Goal: Task Accomplishment & Management: Manage account settings

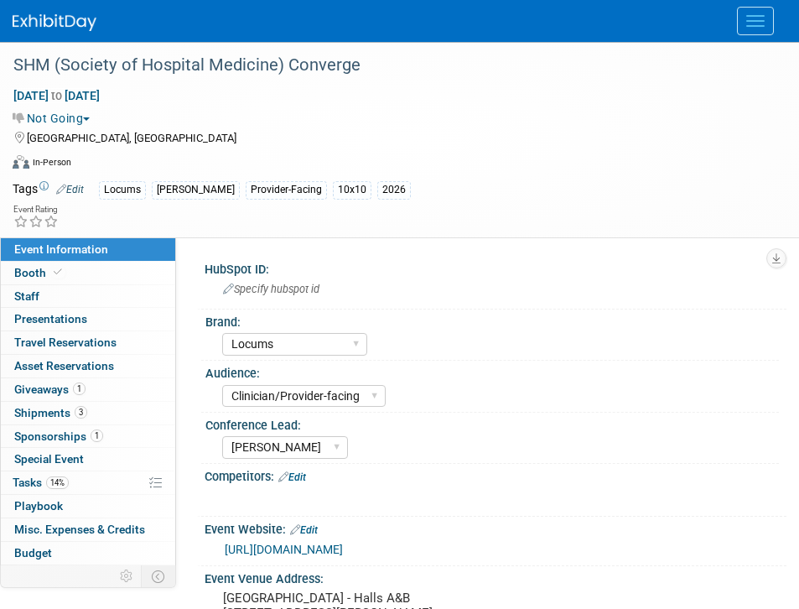
select select "Locums"
select select "Clinician/Provider-facing"
select select "Mel"
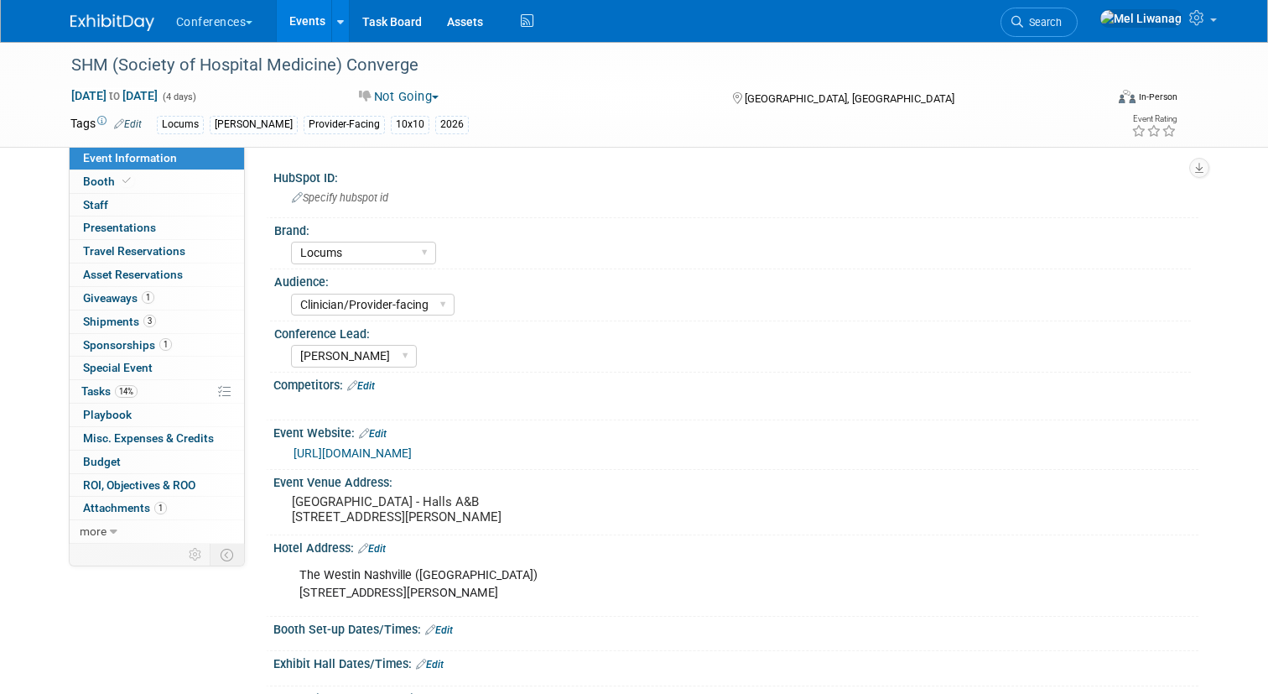
click at [119, 18] on img at bounding box center [112, 22] width 84 height 17
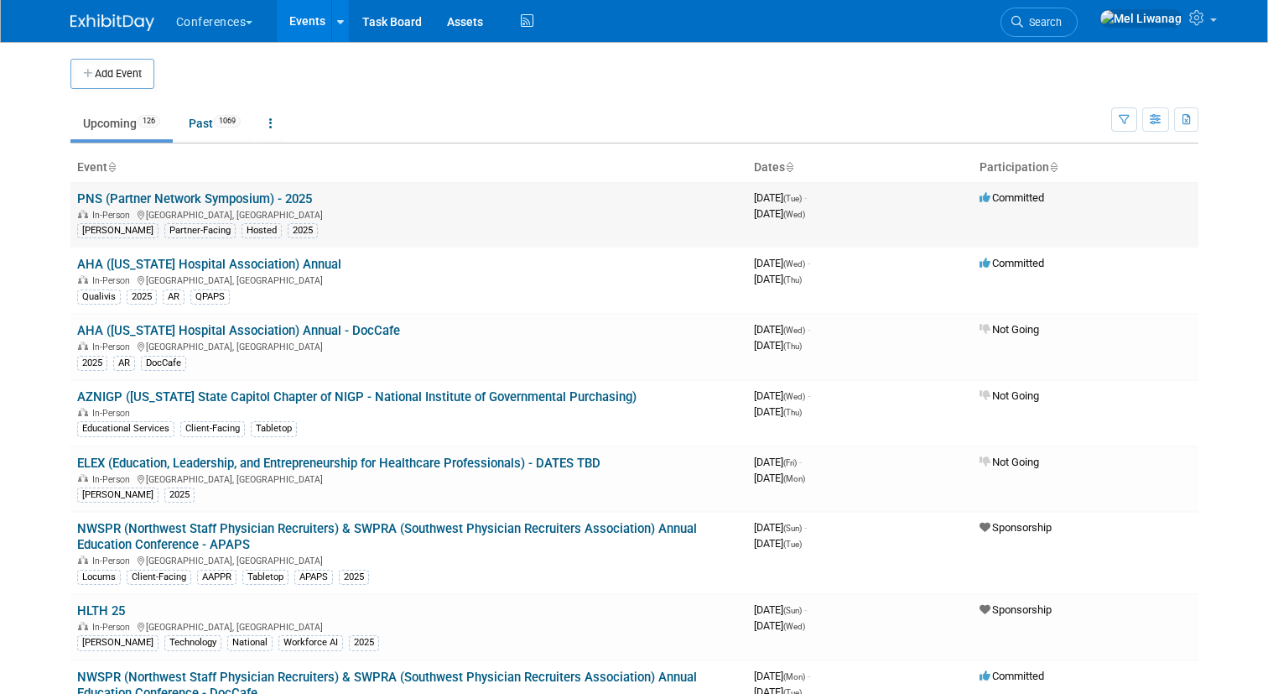
click at [254, 195] on link "PNS (Partner Network Symposium) - 2025" at bounding box center [194, 198] width 235 height 15
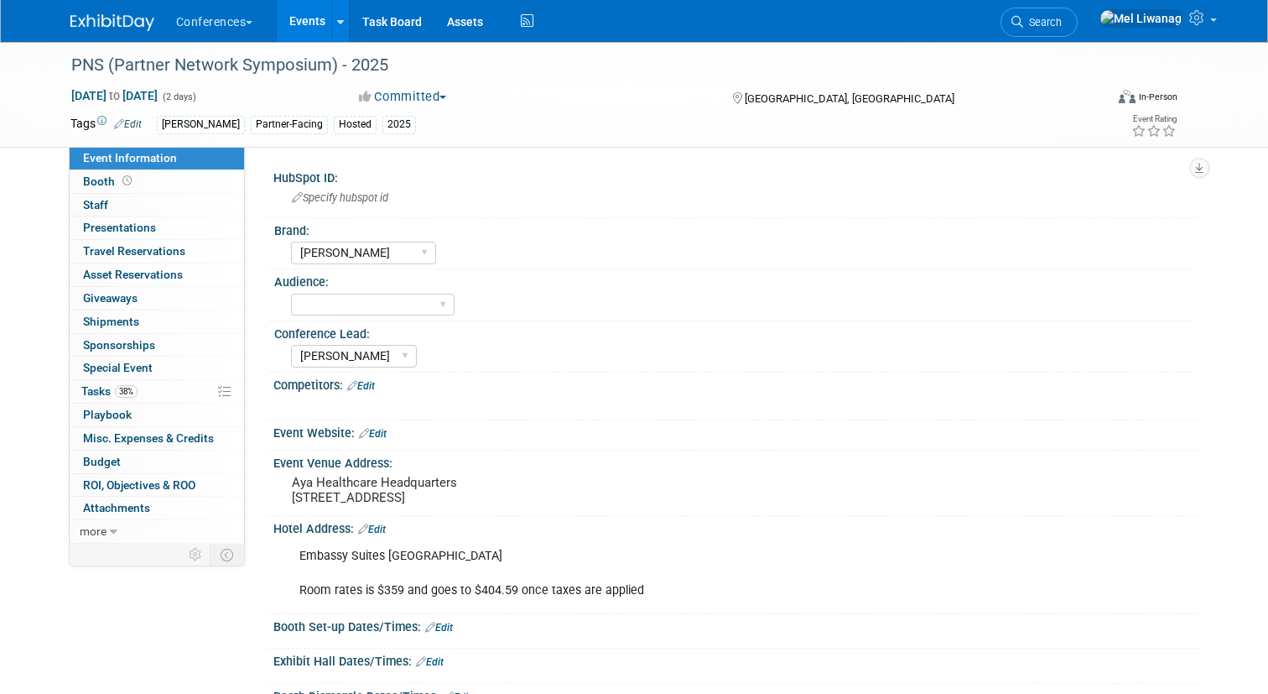
select select "[PERSON_NAME]"
select select "Stephanie"
click at [136, 8] on link at bounding box center [122, 14] width 104 height 13
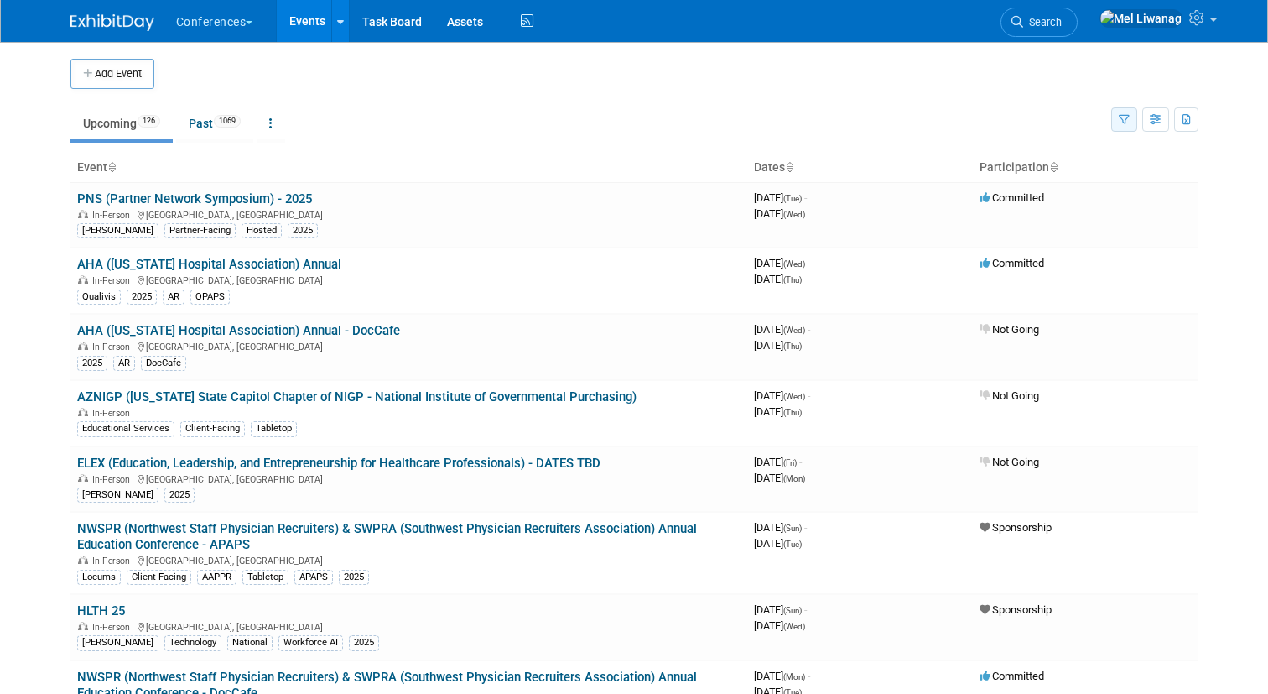
click at [1124, 120] on icon "button" at bounding box center [1124, 120] width 11 height 11
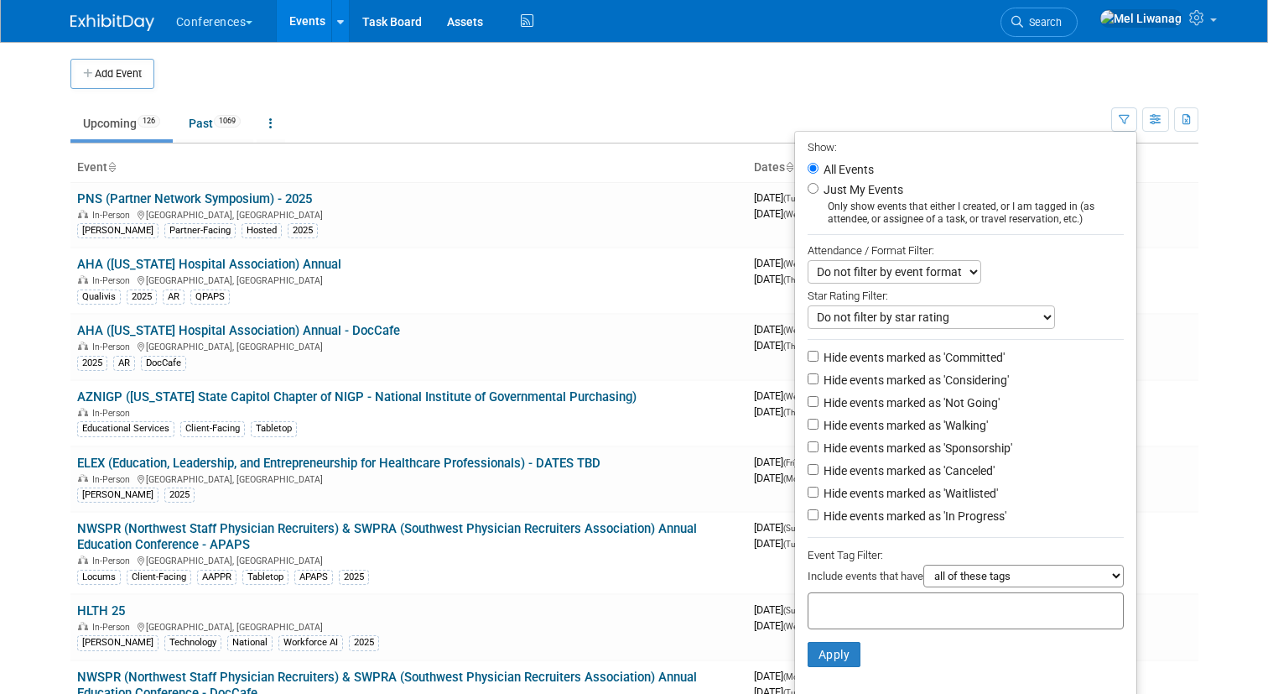
click at [851, 180] on li "Just My Events Only show events that either I created, or I am tagged in (as at…" at bounding box center [965, 203] width 341 height 46
click at [851, 185] on label "Just My Events" at bounding box center [861, 189] width 83 height 17
click at [819, 185] on input "Just My Events" at bounding box center [813, 188] width 11 height 11
radio input "true"
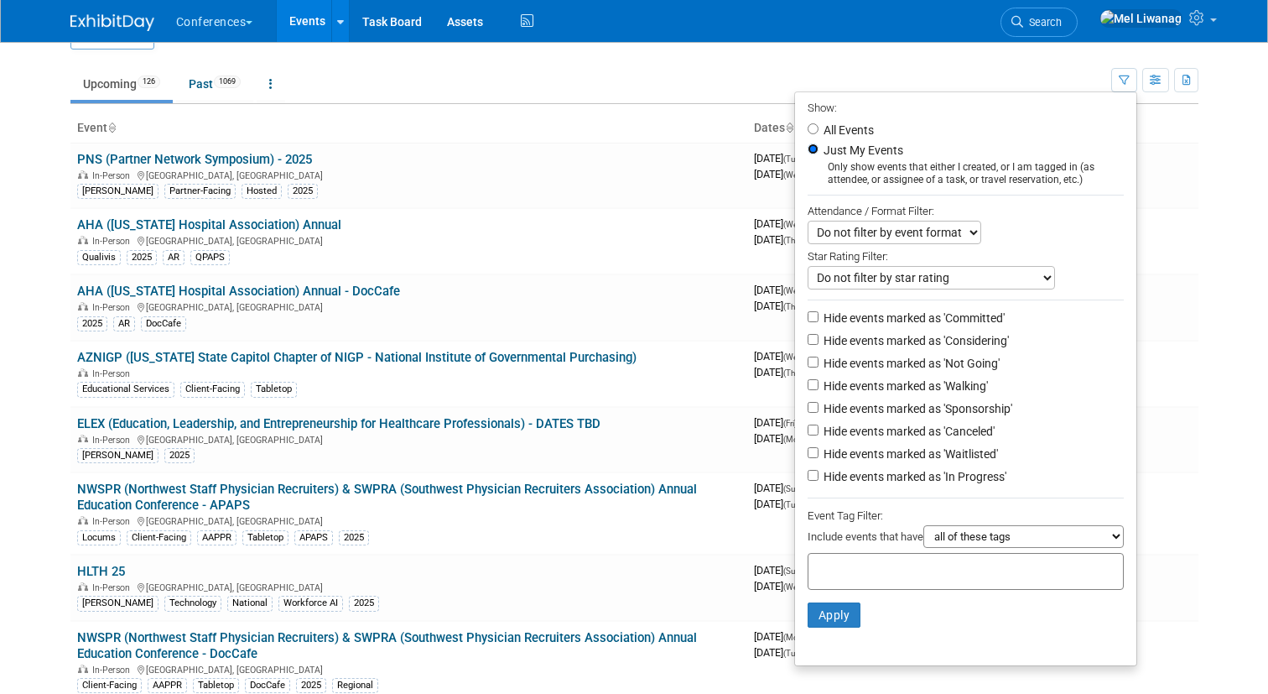
scroll to position [49, 0]
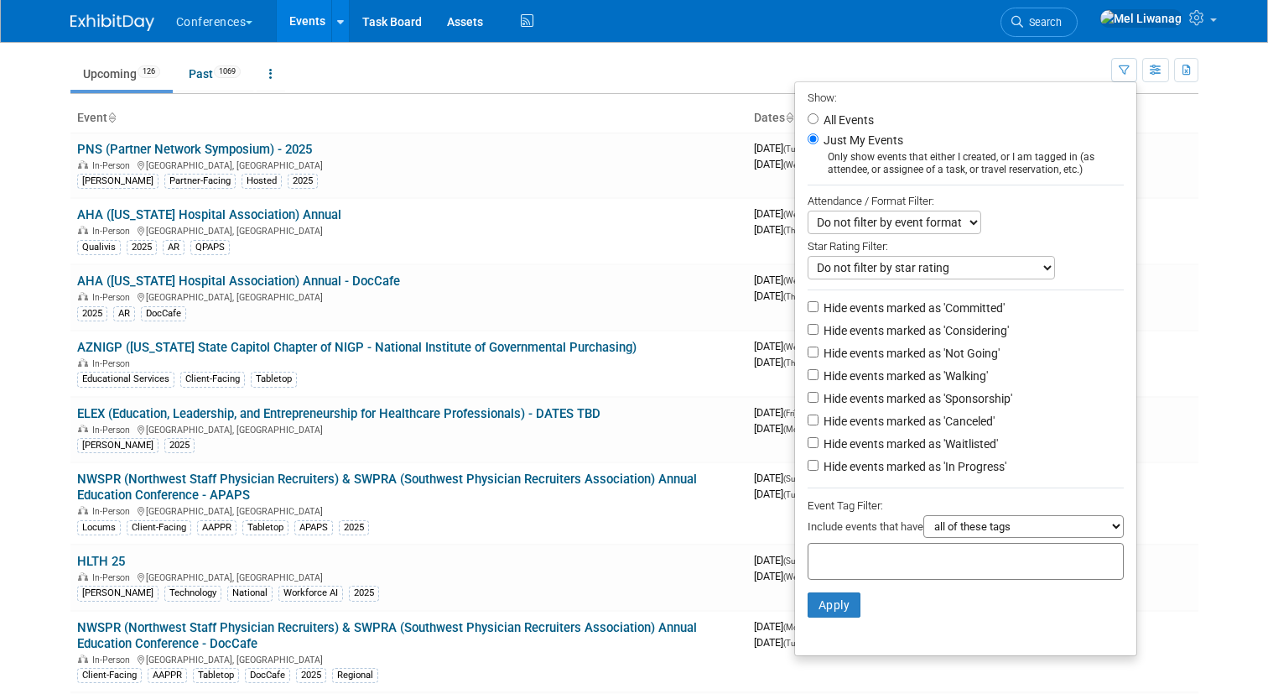
click at [896, 350] on label "Hide events marked as 'Not Going'" at bounding box center [910, 353] width 180 height 17
click at [819, 350] on input "Hide events marked as 'Not Going'" at bounding box center [813, 351] width 11 height 11
checkbox input "true"
click at [897, 445] on label "Hide events marked as 'Waitlisted'" at bounding box center [909, 443] width 178 height 17
click at [819, 445] on input "Hide events marked as 'Waitlisted'" at bounding box center [813, 442] width 11 height 11
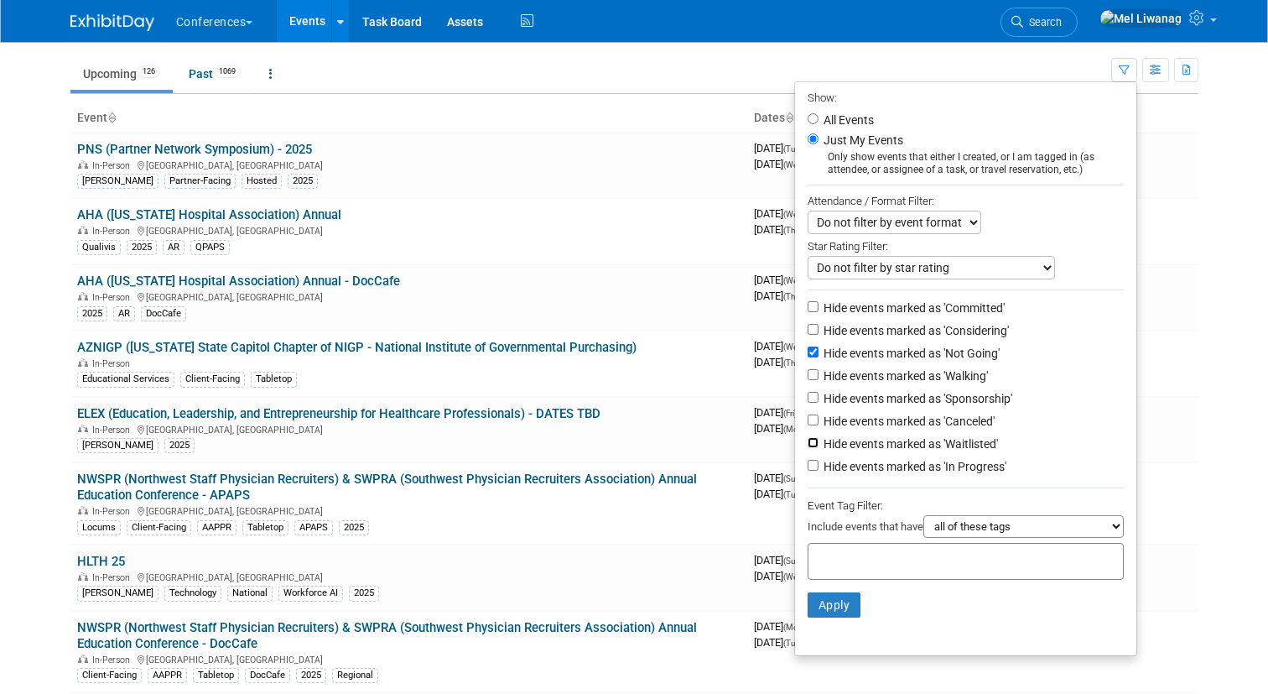
checkbox input "true"
click at [897, 429] on label "Hide events marked as 'Canceled'" at bounding box center [907, 421] width 174 height 17
click at [819, 425] on input "Hide events marked as 'Canceled'" at bounding box center [813, 419] width 11 height 11
checkbox input "true"
click at [825, 622] on li "Apply Clear Filters" at bounding box center [965, 605] width 341 height 50
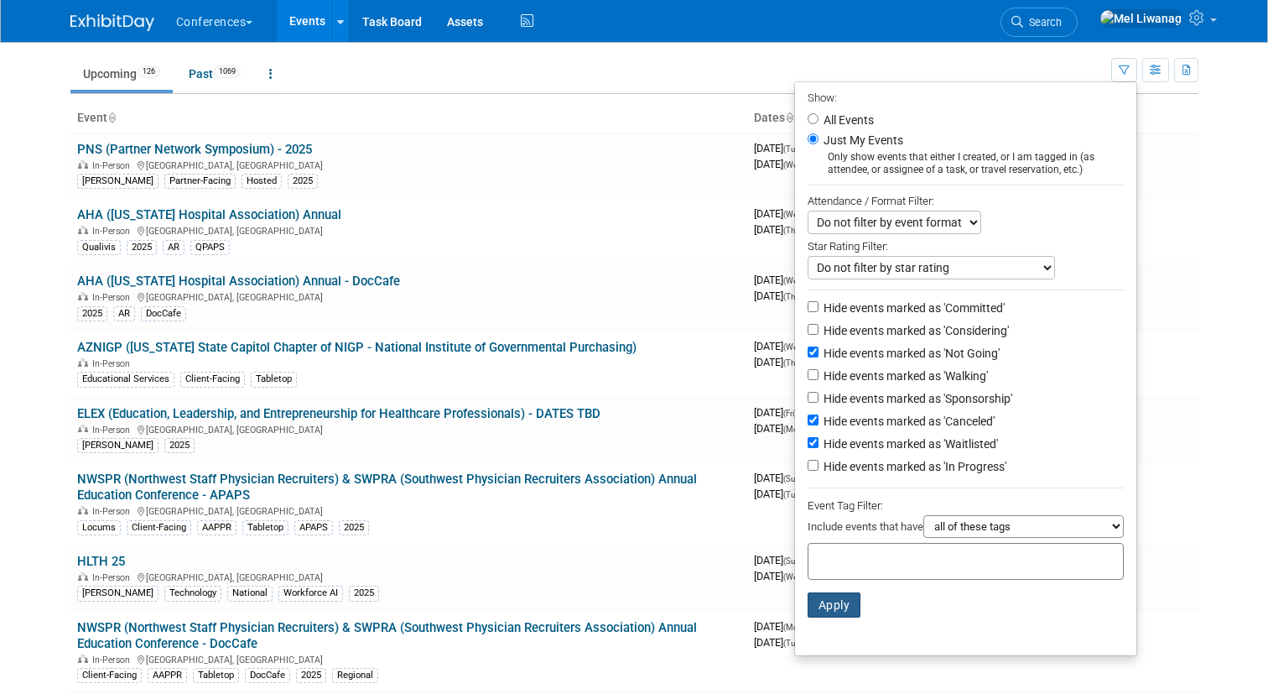
click at [824, 597] on button "Apply" at bounding box center [835, 604] width 54 height 25
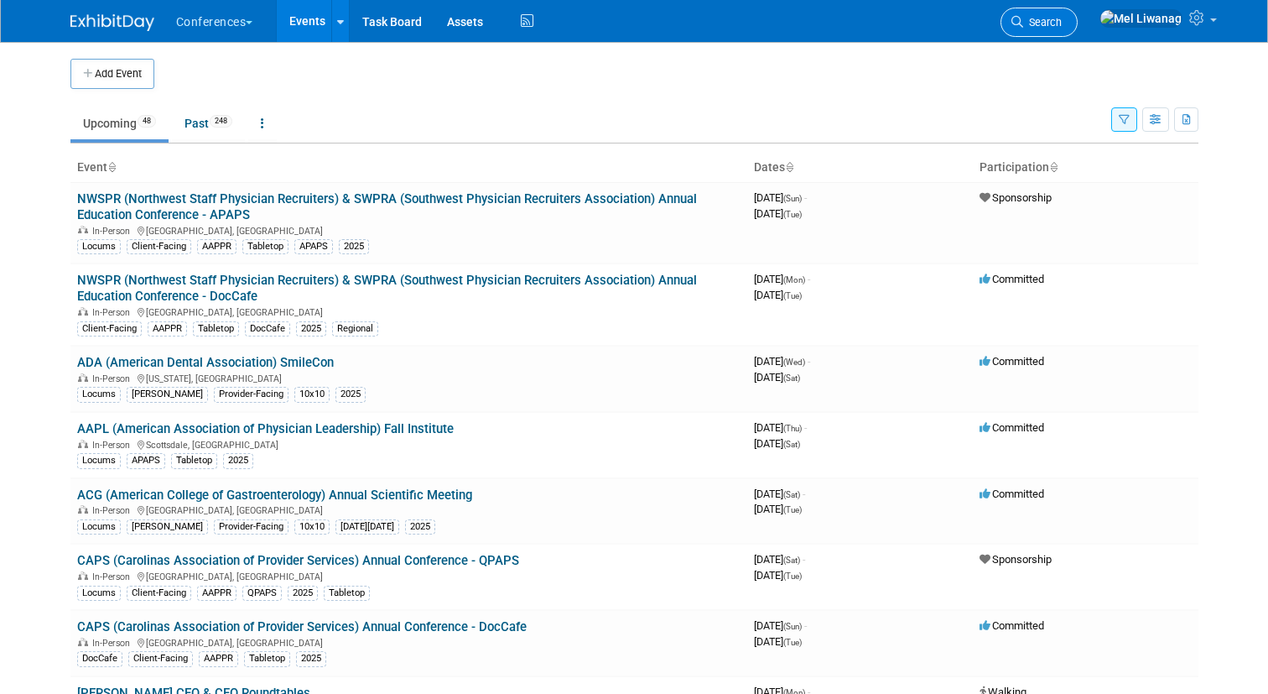
click at [1078, 33] on link "Search" at bounding box center [1039, 22] width 77 height 29
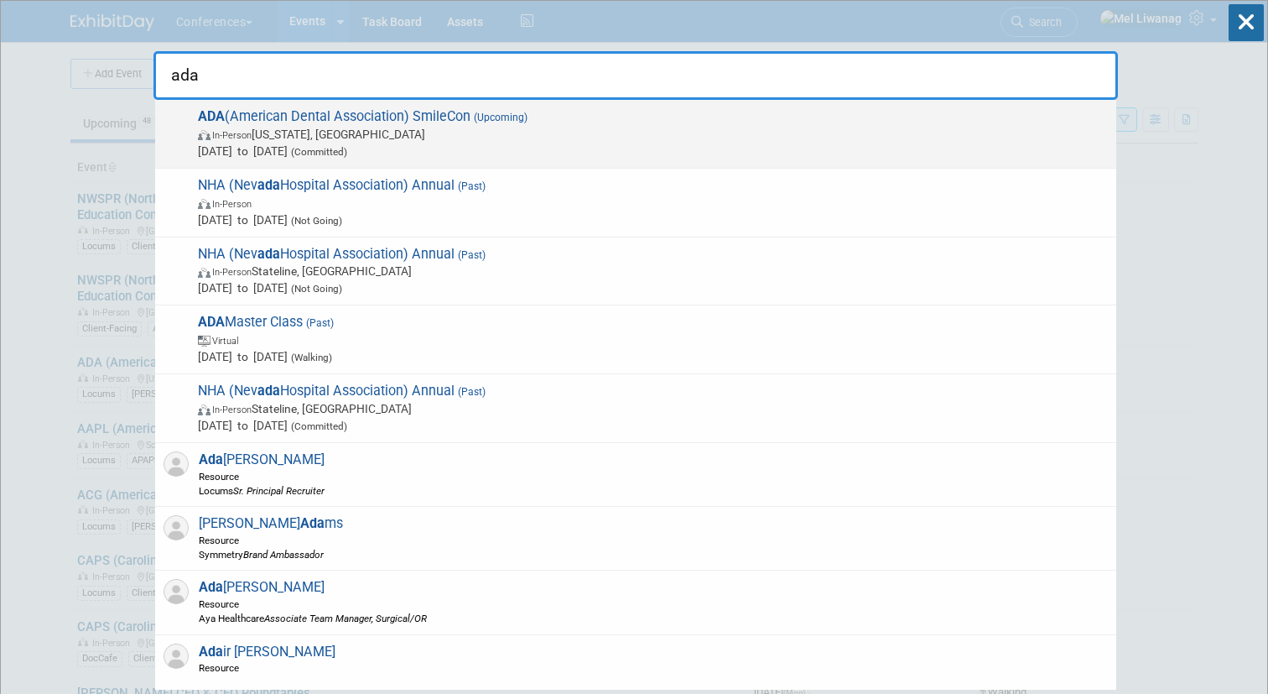
type input "ada"
click at [269, 130] on span "In-Person Washington, DC" at bounding box center [653, 134] width 910 height 17
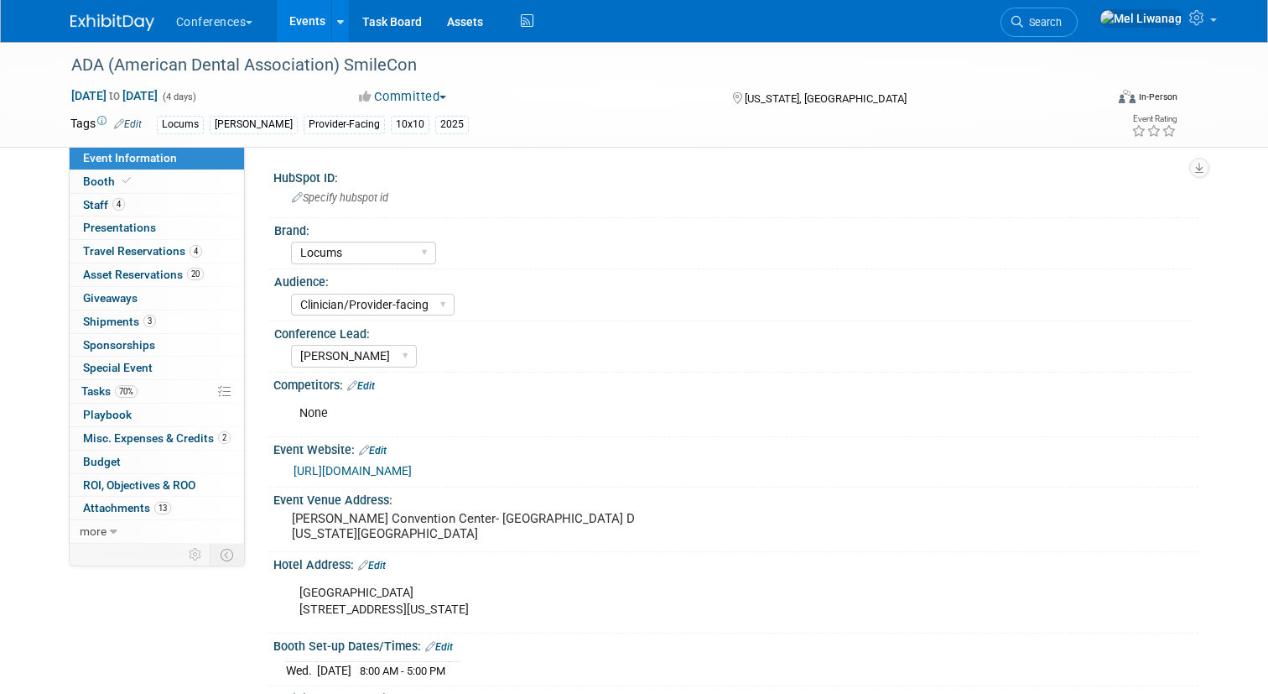
select select "Locums"
select select "Clinician/Provider-facing"
select select "Mel"
click at [130, 386] on span "70%" at bounding box center [126, 391] width 23 height 13
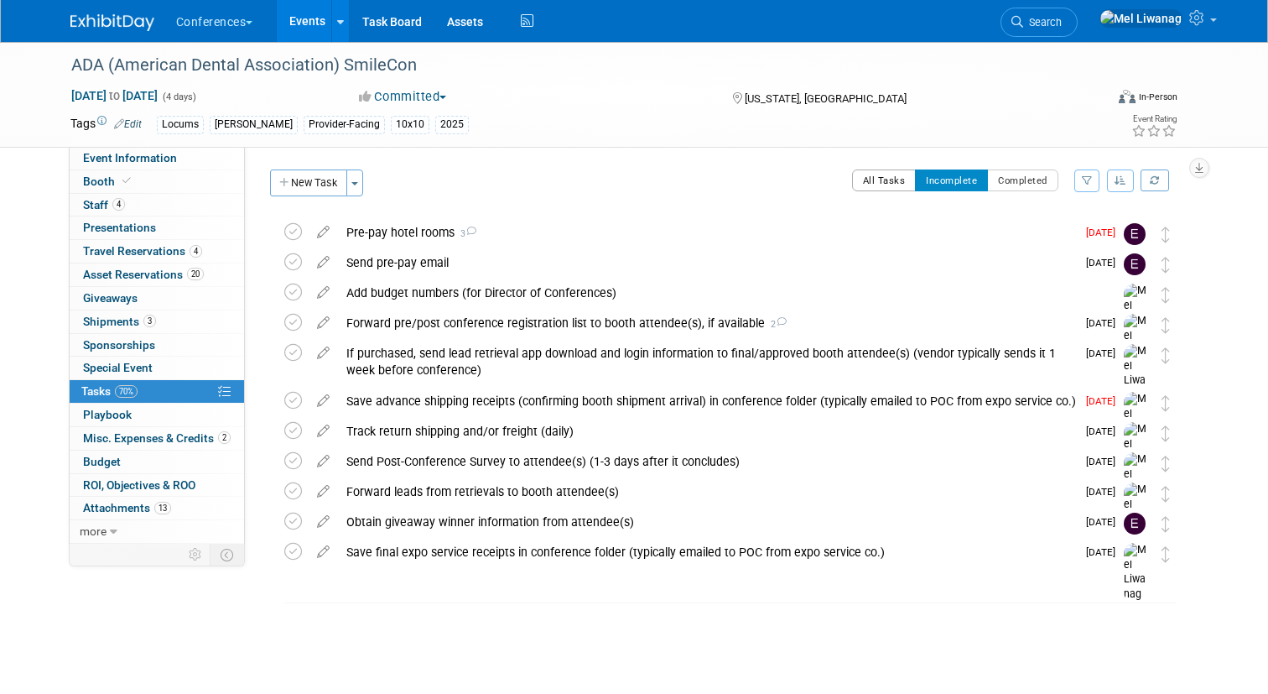
click at [856, 185] on button "All Tasks" at bounding box center [884, 180] width 65 height 22
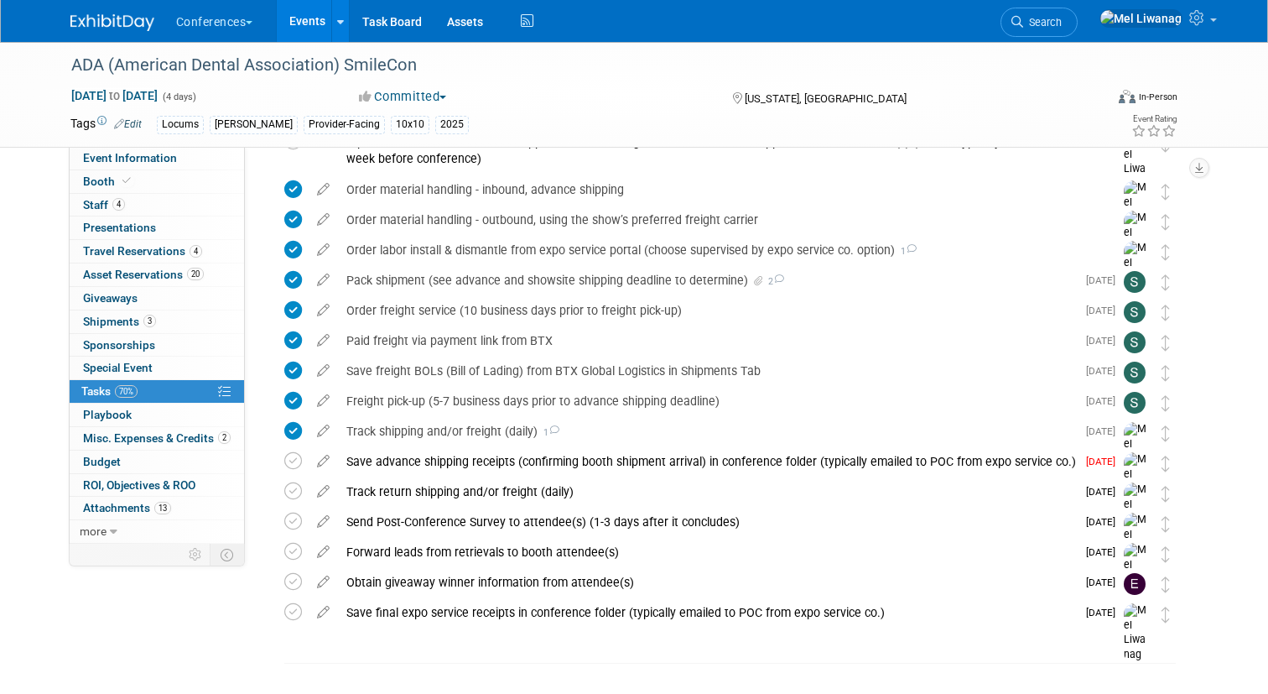
scroll to position [779, 0]
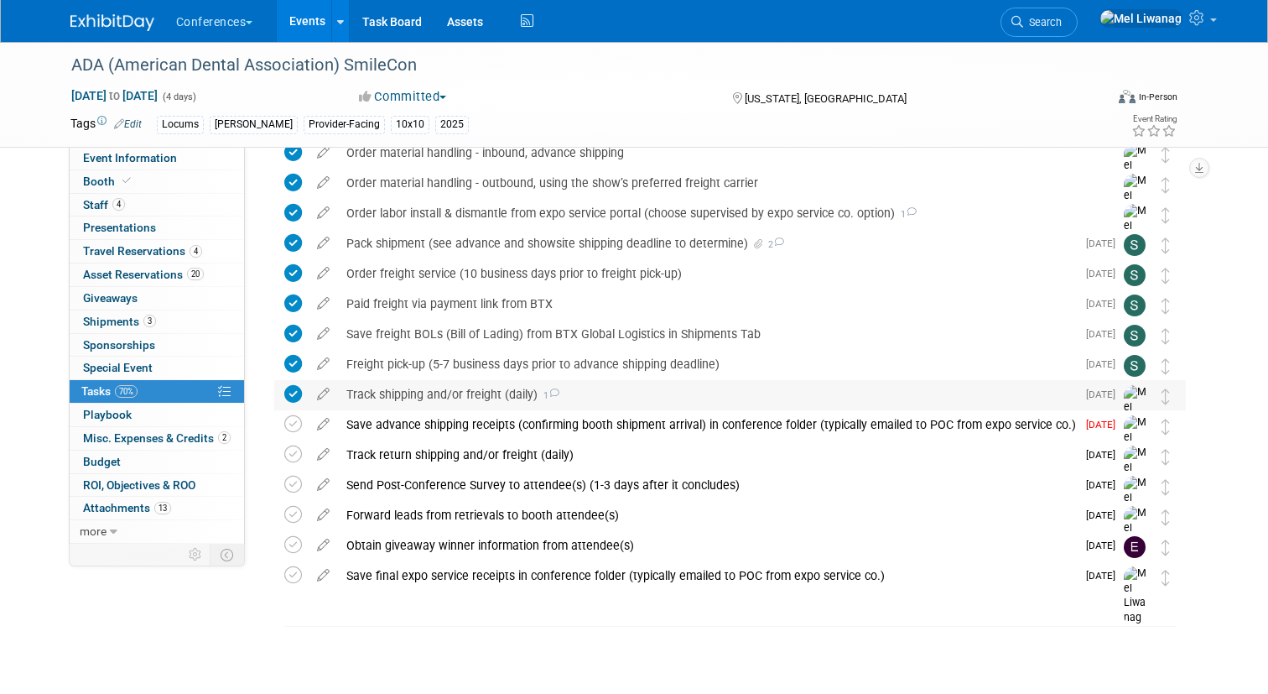
click at [496, 389] on div "Track shipping and/or freight (daily) 1" at bounding box center [707, 394] width 738 height 29
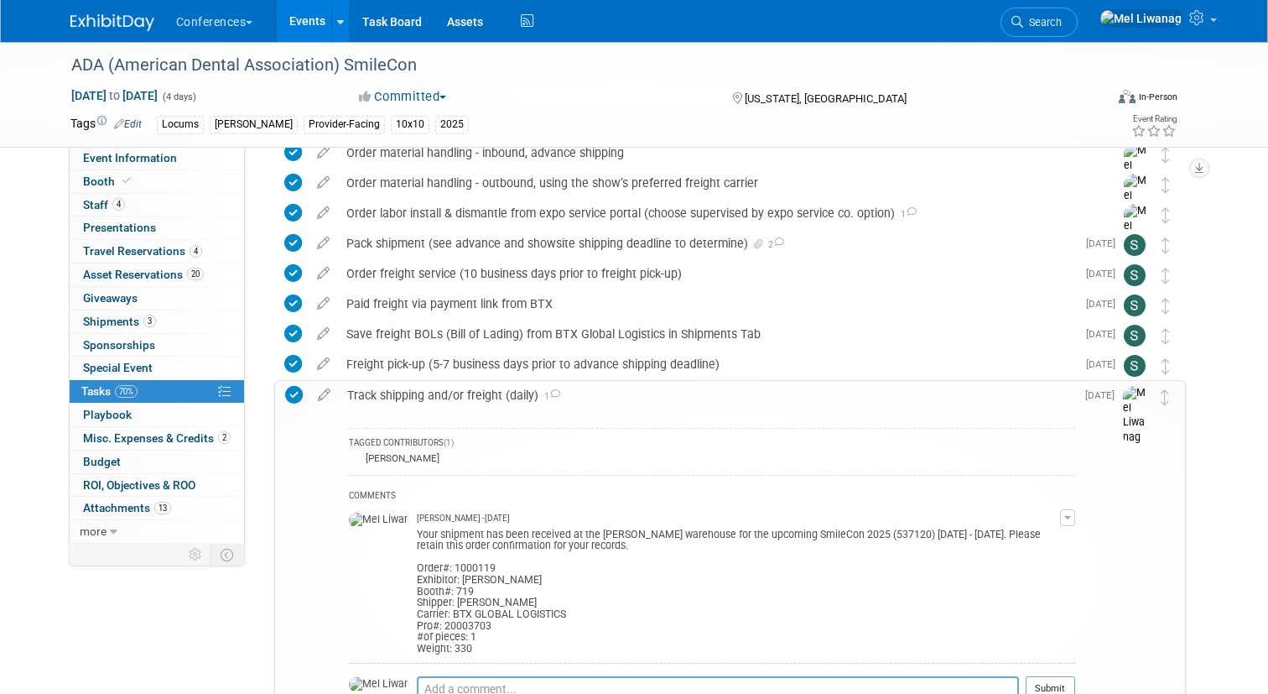
click at [128, 24] on img at bounding box center [112, 22] width 84 height 17
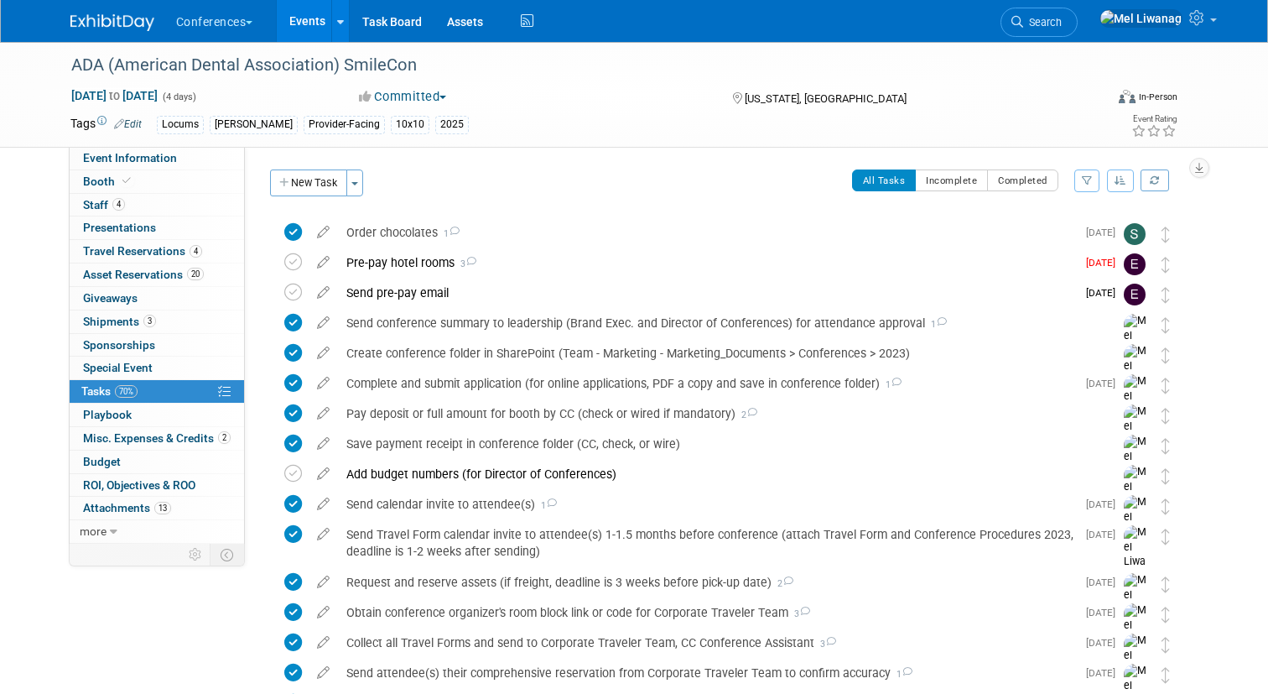
scroll to position [779, 0]
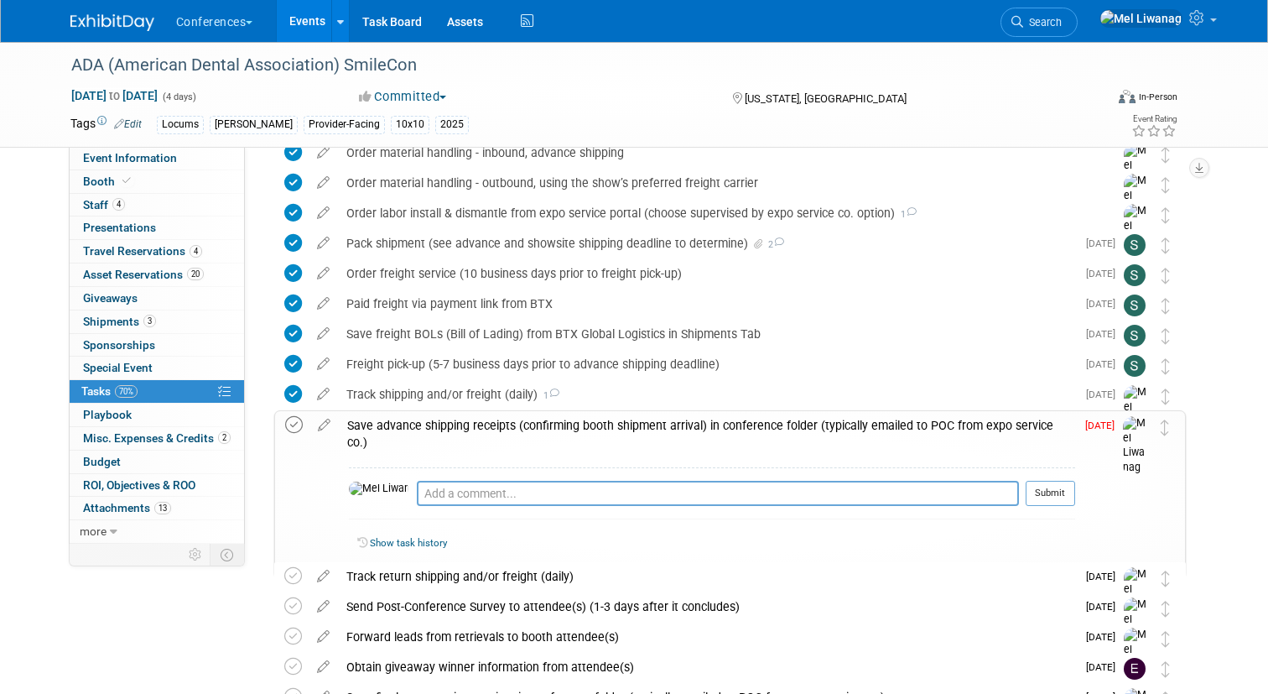
click at [297, 424] on icon at bounding box center [294, 425] width 18 height 18
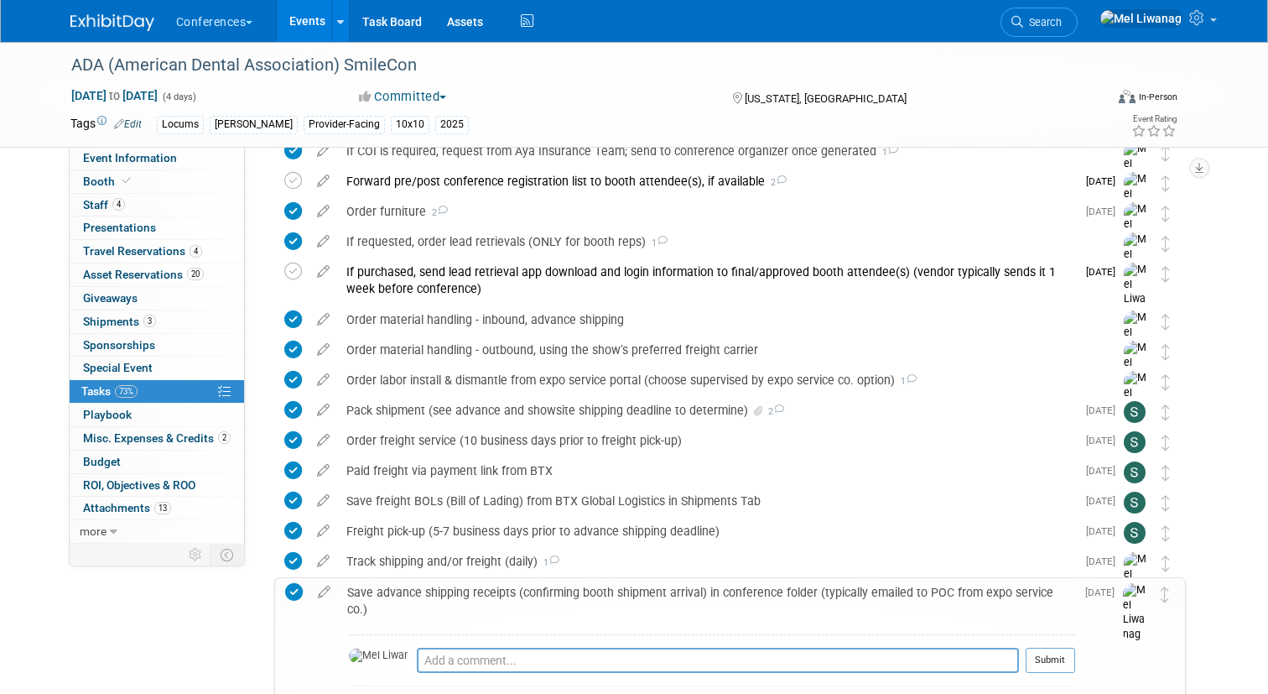
scroll to position [624, 0]
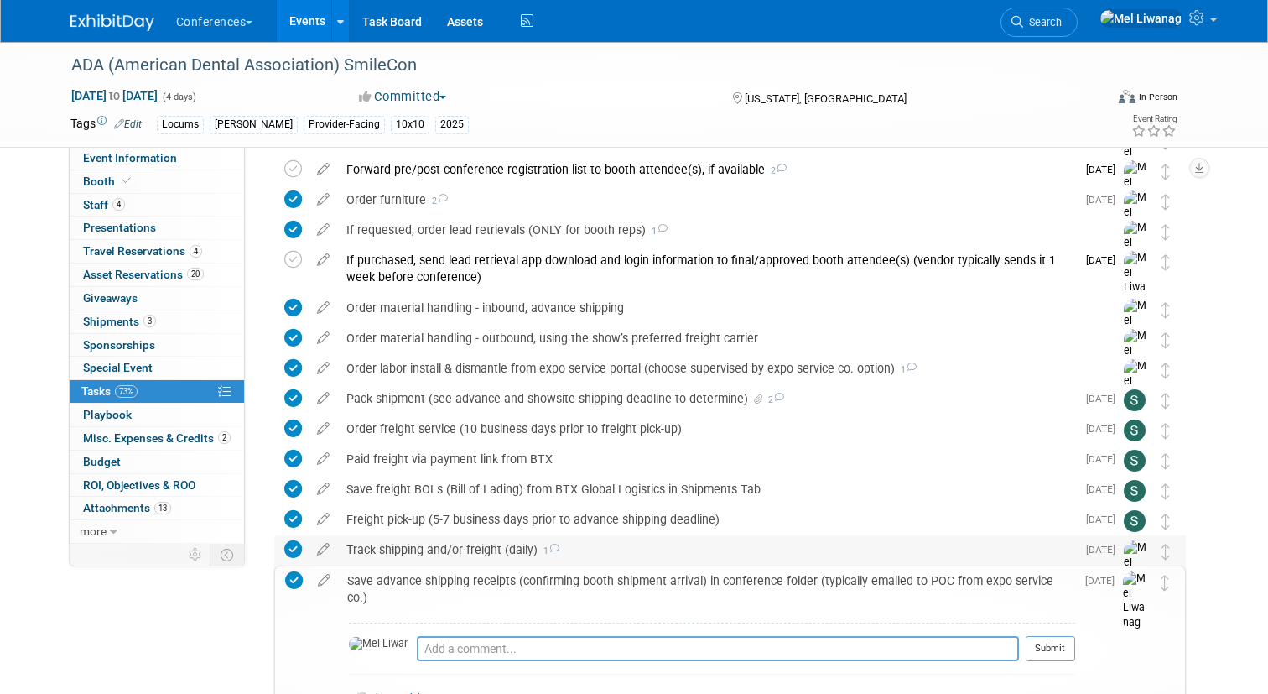
click at [424, 547] on div "Track shipping and/or freight (daily) 1" at bounding box center [707, 549] width 738 height 29
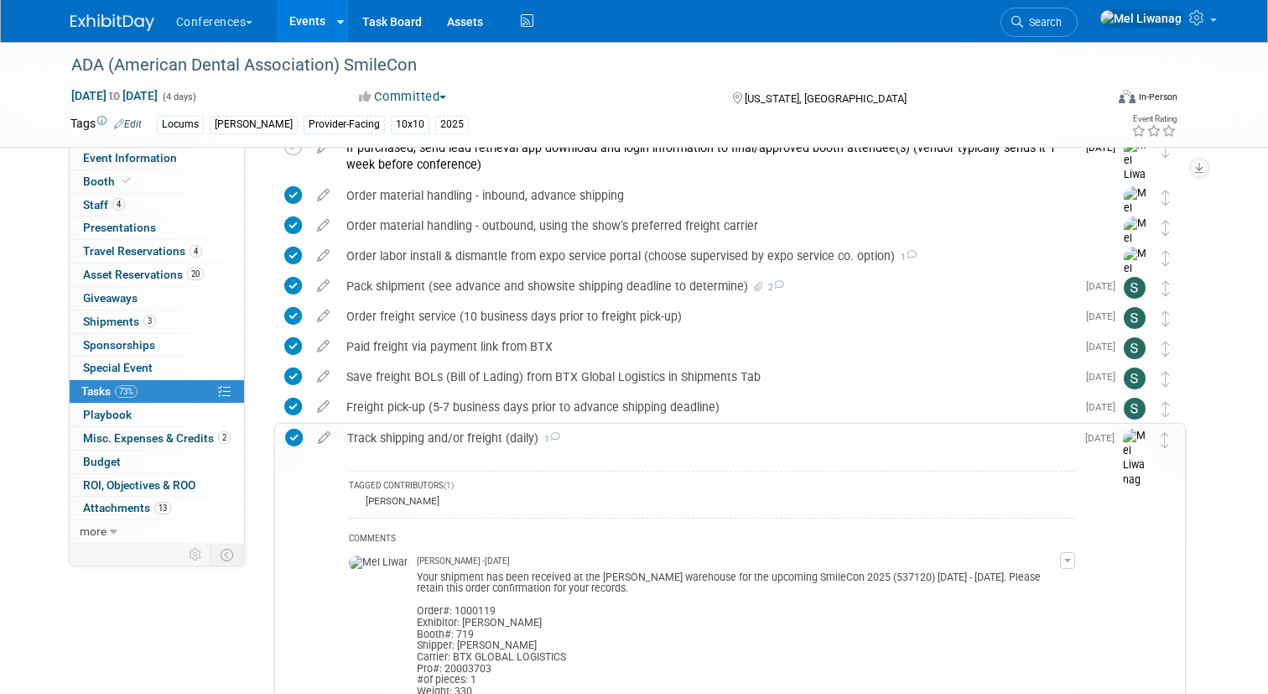
scroll to position [741, 0]
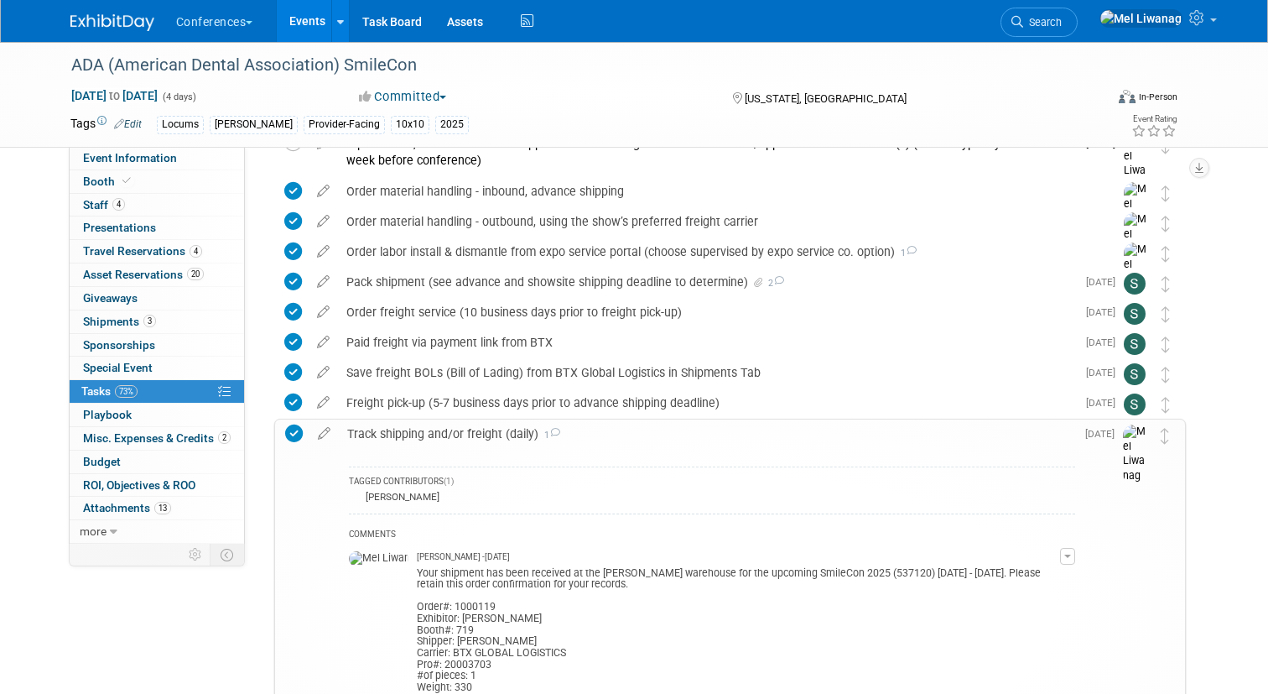
drag, startPoint x: 380, startPoint y: 571, endPoint x: 569, endPoint y: 586, distance: 189.4
click at [569, 586] on div "Your shipment has been received at the Freeman warehouse for the upcoming Smile…" at bounding box center [738, 629] width 643 height 130
copy div "Your shipment has been received at the Freeman warehouse for the upcoming Smile…"
